Goal: Navigation & Orientation: Understand site structure

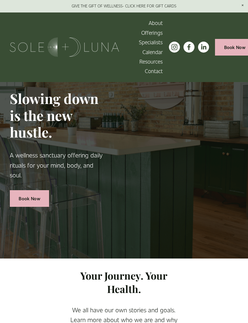
click at [0, 0] on div at bounding box center [0, 0] width 0 height 0
click at [144, 123] on div "Folder: Offerings" at bounding box center [124, 114] width 248 height 23
click at [128, 119] on link "Folder: Offerings" at bounding box center [123, 114] width 43 height 9
click at [138, 224] on link "Wellness Experiences" at bounding box center [124, 220] width 78 height 9
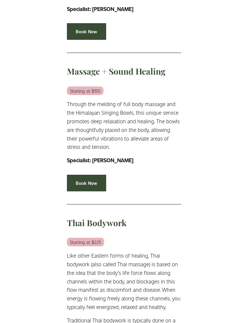
scroll to position [995, 0]
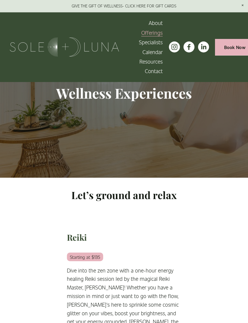
click at [0, 0] on button "Open Menu Close Menu" at bounding box center [0, 0] width 0 height 0
click at [0, 0] on div at bounding box center [0, 0] width 0 height 0
click at [0, 0] on button "Open Menu Close Menu" at bounding box center [0, 0] width 0 height 0
click at [138, 119] on link "Folder: Offerings" at bounding box center [123, 114] width 43 height 9
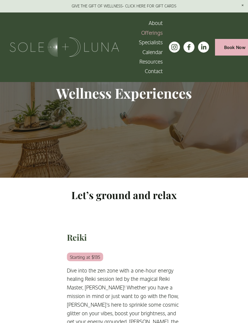
click at [136, 177] on link "Meditations" at bounding box center [123, 173] width 43 height 9
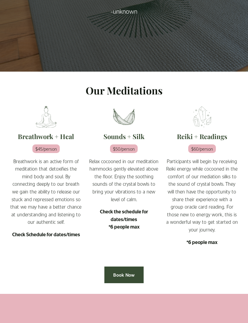
scroll to position [142, 0]
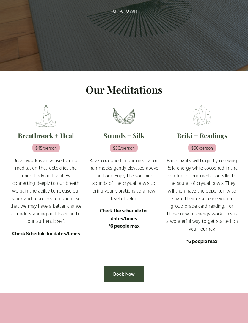
click at [137, 152] on em "$50/person" at bounding box center [124, 148] width 28 height 9
click at [139, 140] on h2 "Sounds + Silk" at bounding box center [124, 135] width 72 height 9
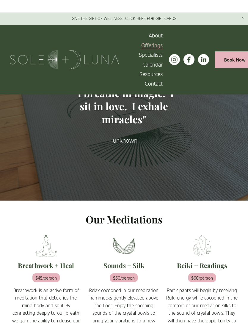
scroll to position [0, 0]
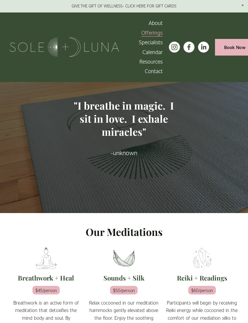
click at [0, 0] on button "Open Menu Close Menu" at bounding box center [0, 0] width 0 height 0
click at [138, 118] on link "Folder: Offerings" at bounding box center [123, 114] width 43 height 9
click at [131, 127] on link "Rituals" at bounding box center [124, 126] width 24 height 9
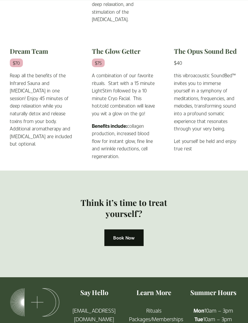
scroll to position [699, 0]
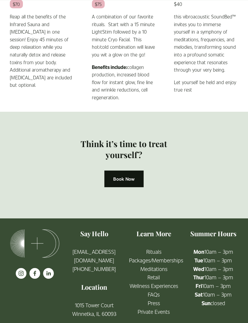
click at [154, 299] on link "FAQs" at bounding box center [154, 294] width 12 height 9
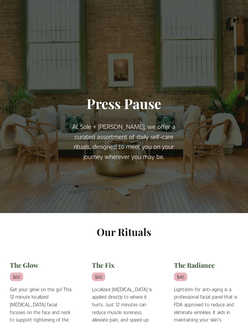
scroll to position [718, 0]
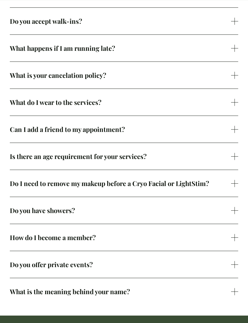
scroll to position [289, 0]
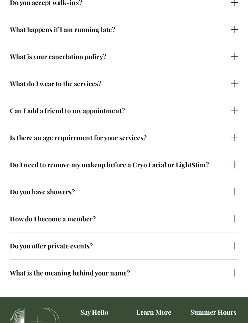
click at [236, 138] on div at bounding box center [234, 138] width 7 height 0
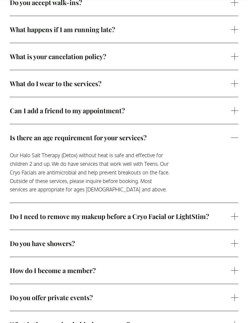
click at [235, 141] on div at bounding box center [234, 137] width 7 height 7
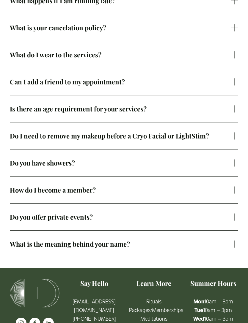
click at [226, 231] on button "Do you offer private events?" at bounding box center [124, 217] width 228 height 27
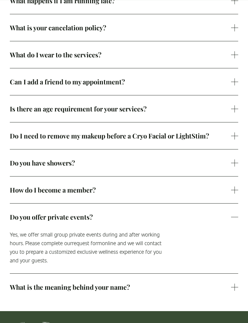
click at [234, 221] on button "Do you offer private events?" at bounding box center [124, 217] width 228 height 27
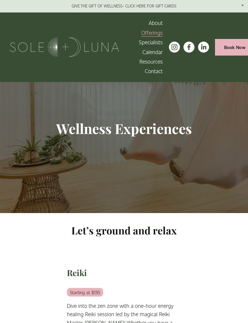
click at [0, 0] on button "Open Menu Close Menu" at bounding box center [0, 0] width 0 height 0
click at [134, 116] on link "Folder: Offerings" at bounding box center [123, 114] width 43 height 9
click at [130, 199] on link "Retail" at bounding box center [124, 196] width 21 height 9
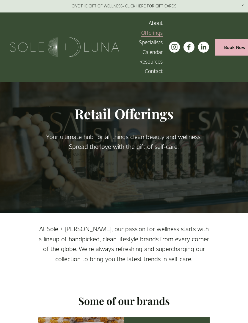
click at [0, 0] on div at bounding box center [0, 0] width 0 height 0
click at [139, 185] on link "Folder: Resources" at bounding box center [123, 185] width 47 height 9
click at [129, 144] on span "Back" at bounding box center [128, 146] width 17 height 9
click at [139, 139] on link "Specialists" at bounding box center [124, 138] width 38 height 9
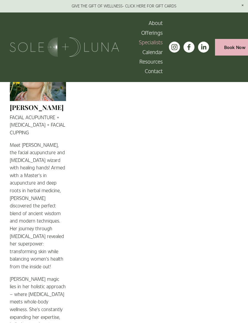
scroll to position [1028, 0]
